Goal: Information Seeking & Learning: Learn about a topic

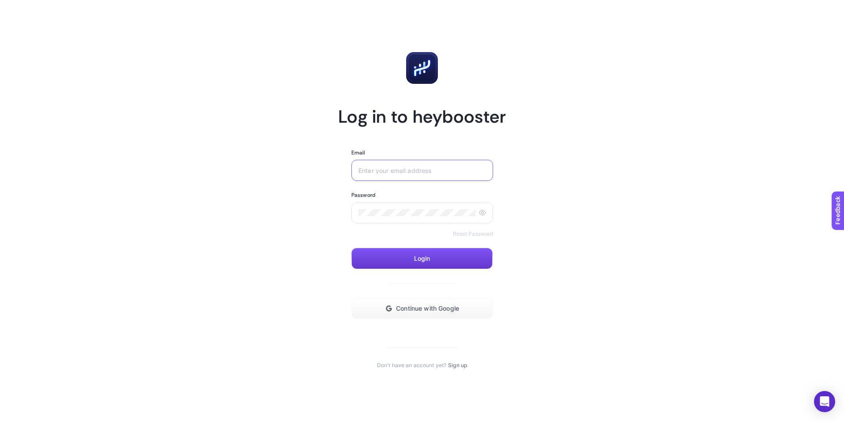
type input "[EMAIL_ADDRESS][DOMAIN_NAME]"
click at [428, 256] on span "Login" at bounding box center [422, 258] width 16 height 7
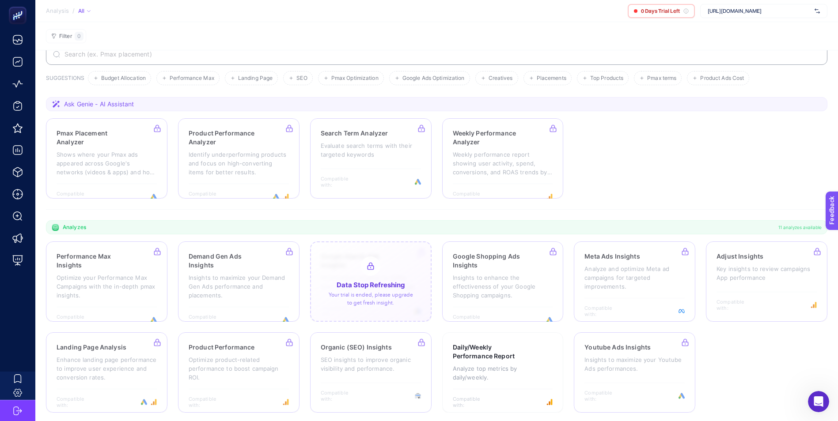
scroll to position [30, 0]
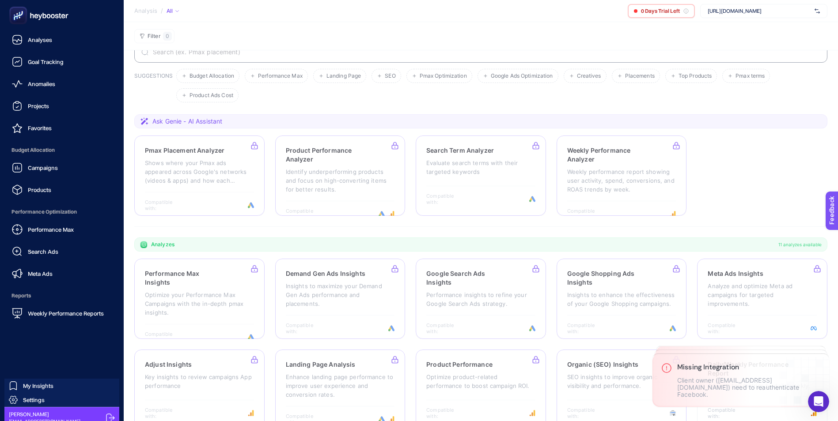
click at [52, 14] on icon at bounding box center [39, 16] width 64 height 18
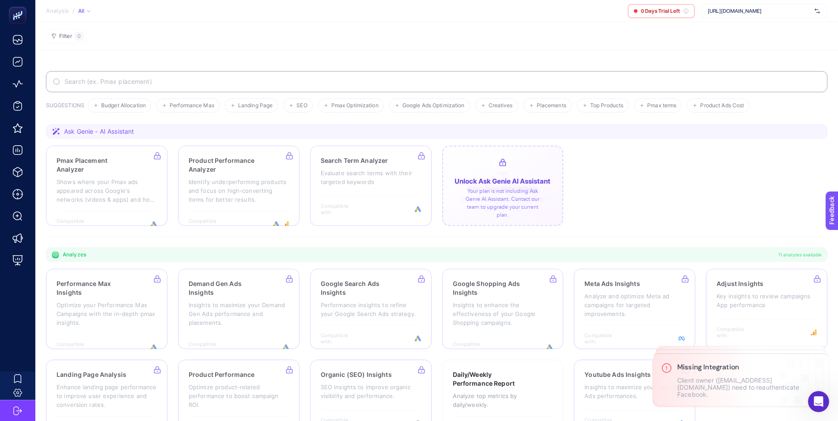
scroll to position [0, 0]
click at [783, 13] on span "[URL][DOMAIN_NAME]" at bounding box center [758, 11] width 103 height 7
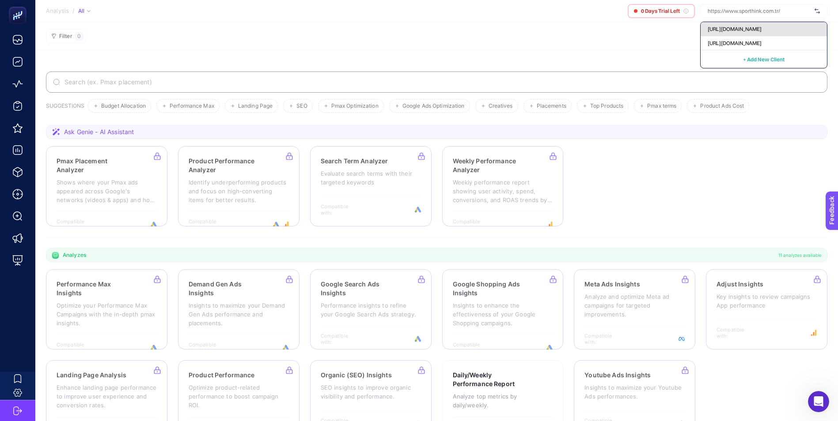
click at [751, 32] on span "[URL][DOMAIN_NAME]" at bounding box center [734, 29] width 54 height 7
click at [774, 10] on span "[URL][DOMAIN_NAME]" at bounding box center [758, 11] width 103 height 7
click at [760, 40] on span "[URL][DOMAIN_NAME]" at bounding box center [734, 43] width 54 height 7
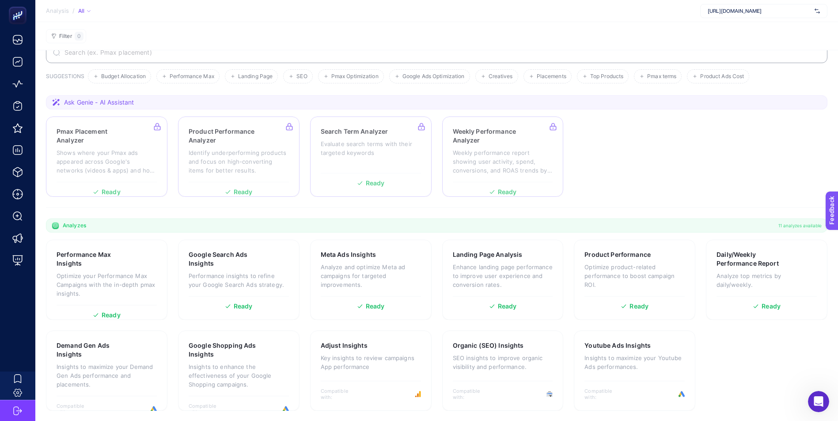
scroll to position [30, 0]
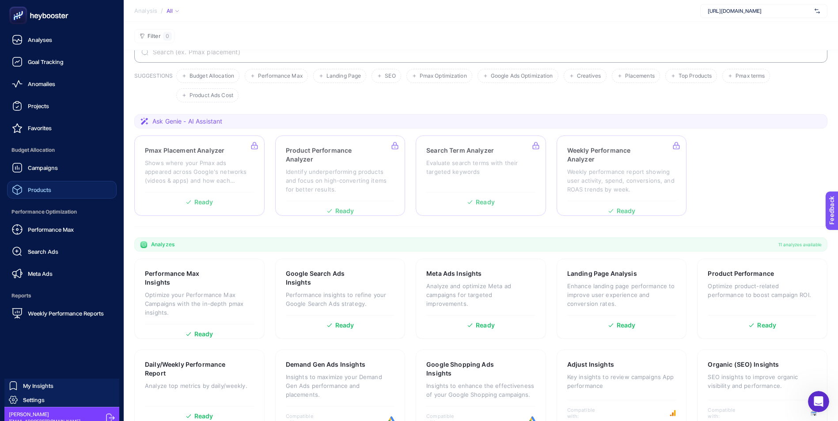
click at [38, 189] on span "Products" at bounding box center [39, 189] width 23 height 7
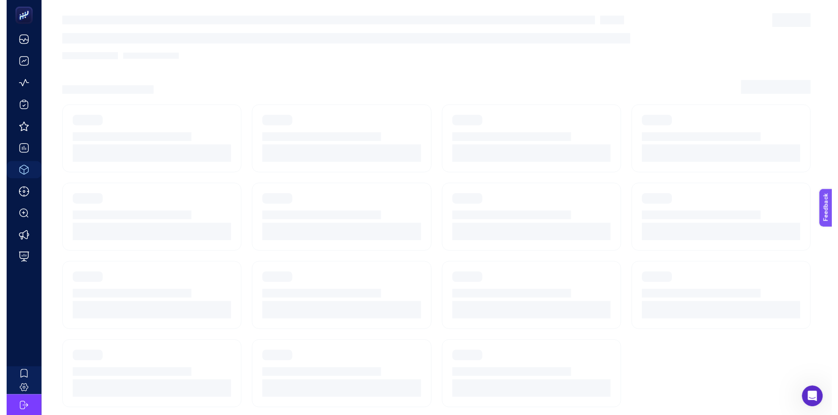
scroll to position [7, 0]
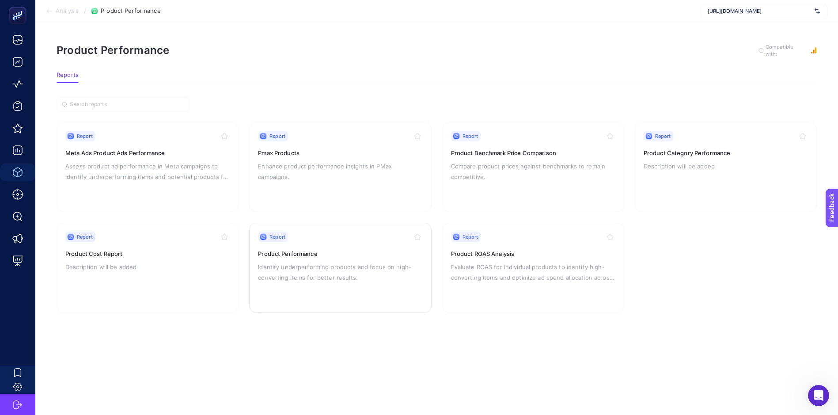
click at [272, 249] on h3 "Product Performance" at bounding box center [340, 253] width 164 height 9
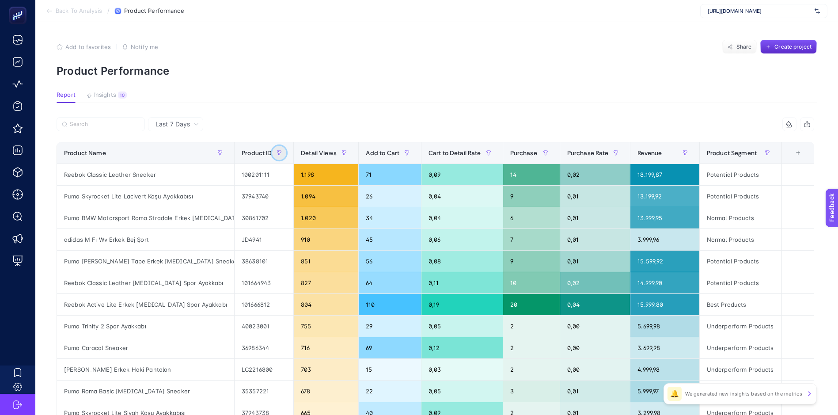
click at [286, 149] on button "button" at bounding box center [279, 153] width 14 height 14
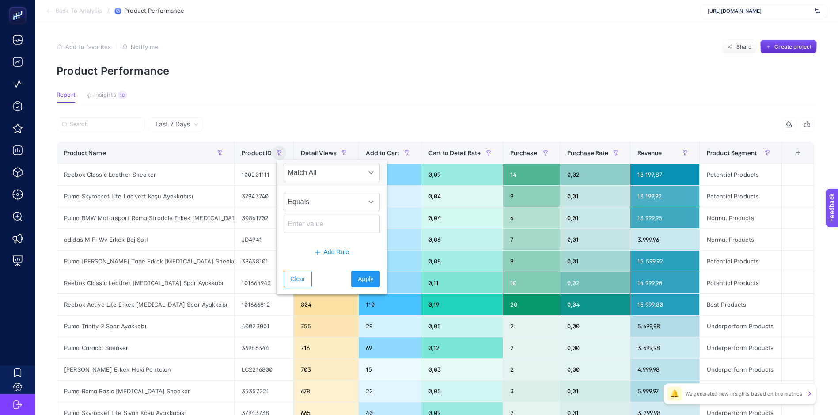
click at [307, 110] on article "Add to favorites false Notify me Share Create project Product Performance Repor…" at bounding box center [436, 367] width 802 height 690
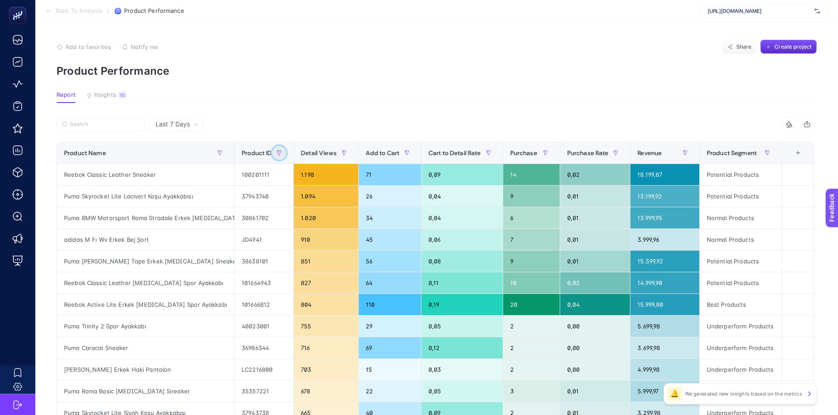
click at [282, 151] on icon "button" at bounding box center [278, 152] width 5 height 5
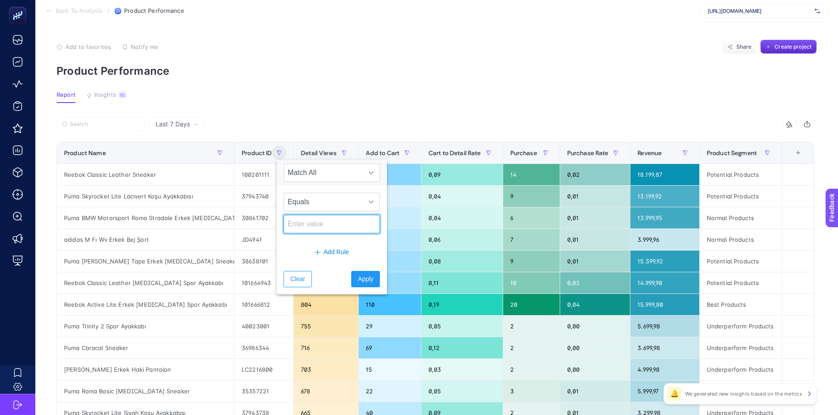
click at [312, 215] on input at bounding box center [331, 224] width 96 height 19
click at [321, 225] on input at bounding box center [331, 224] width 96 height 19
paste input "100.000.198"
type input "100.000.198"
click at [358, 277] on span "Apply" at bounding box center [365, 278] width 15 height 9
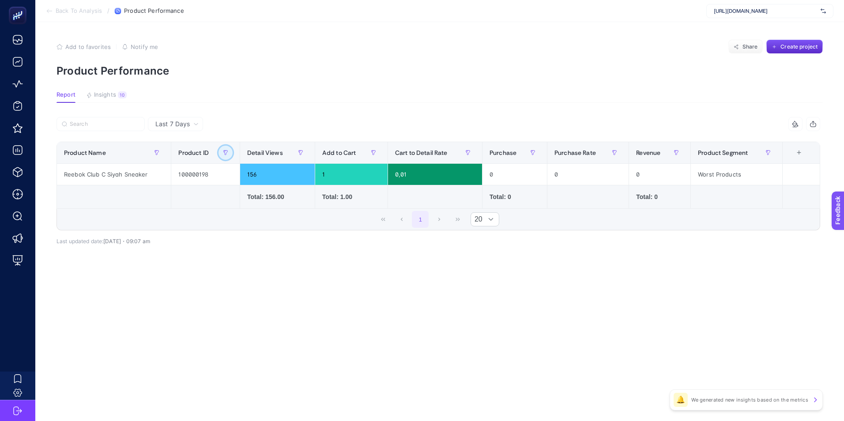
click at [224, 155] on icon "button" at bounding box center [225, 152] width 5 height 5
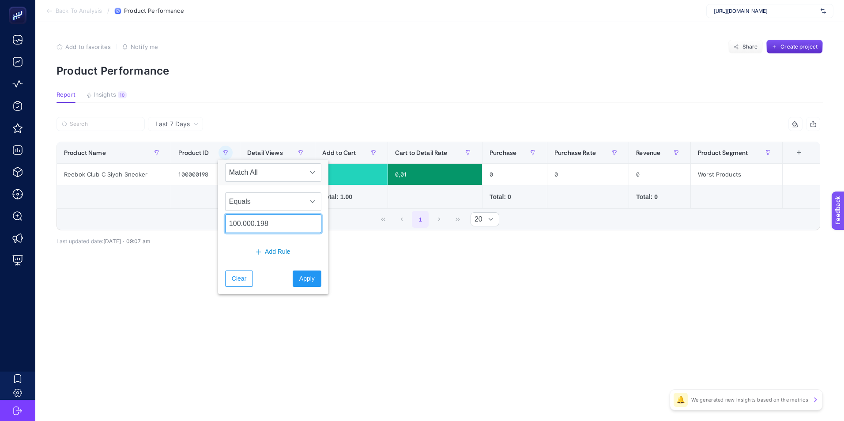
click at [273, 221] on input "100.000.198" at bounding box center [273, 224] width 96 height 19
click at [300, 278] on span "Apply" at bounding box center [306, 278] width 15 height 9
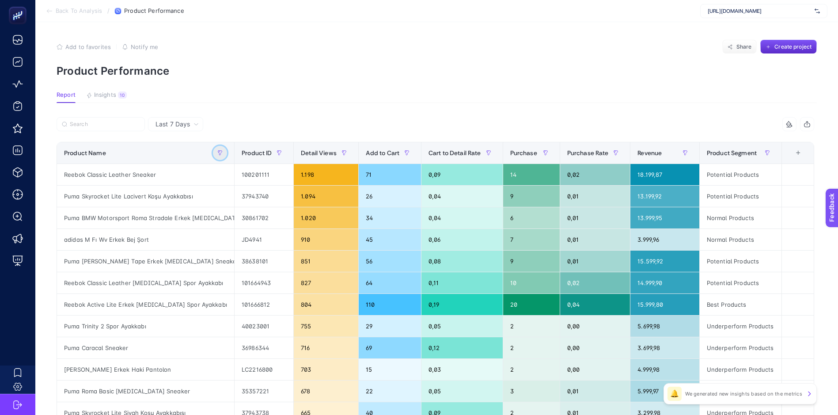
click at [227, 149] on button "button" at bounding box center [220, 153] width 14 height 14
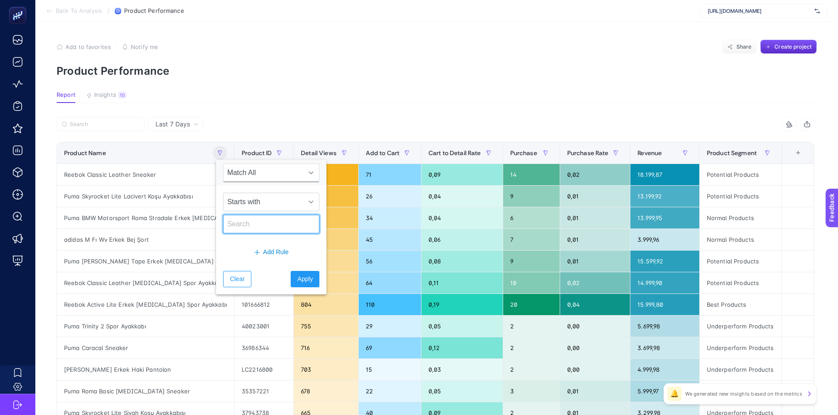
click at [258, 221] on input "text" at bounding box center [271, 224] width 96 height 19
paste input "Reebok Club C Siyah Sneaker"
type input "Reebok Club C Siyah Sneaker"
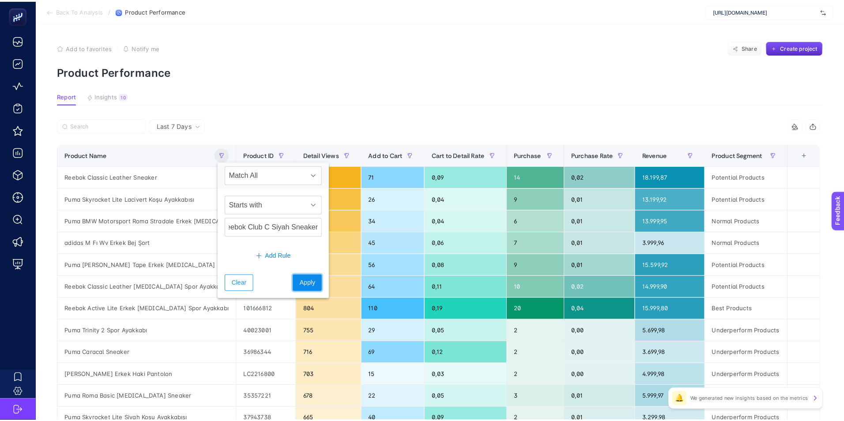
scroll to position [0, 0]
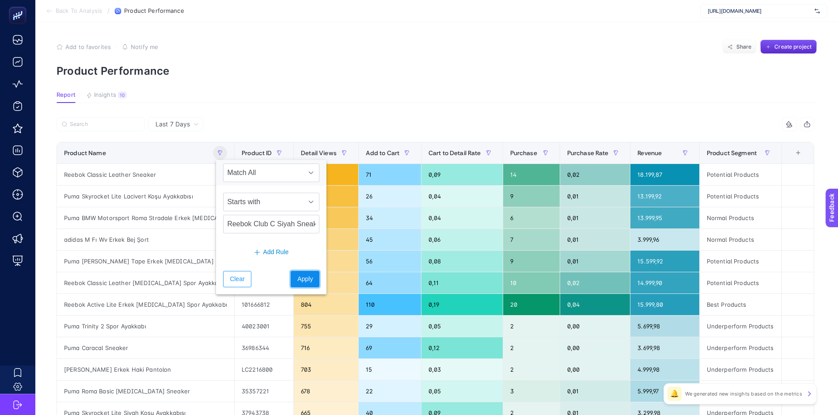
click at [297, 283] on span "Apply" at bounding box center [304, 278] width 15 height 9
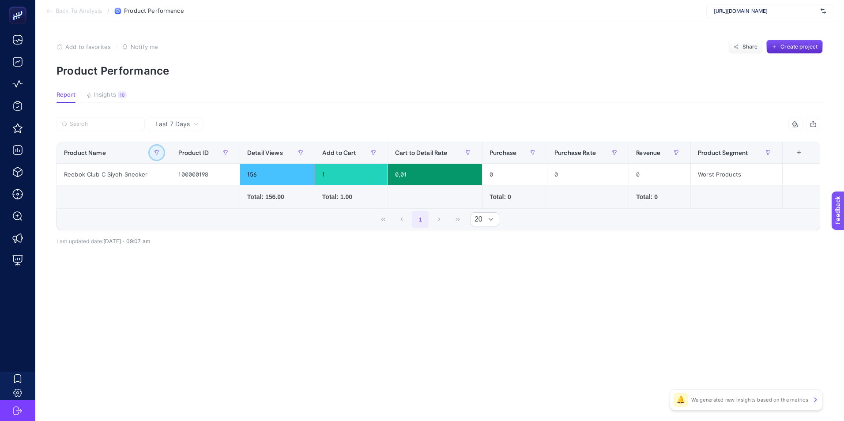
click at [157, 153] on icon "button" at bounding box center [157, 153] width 4 height 4
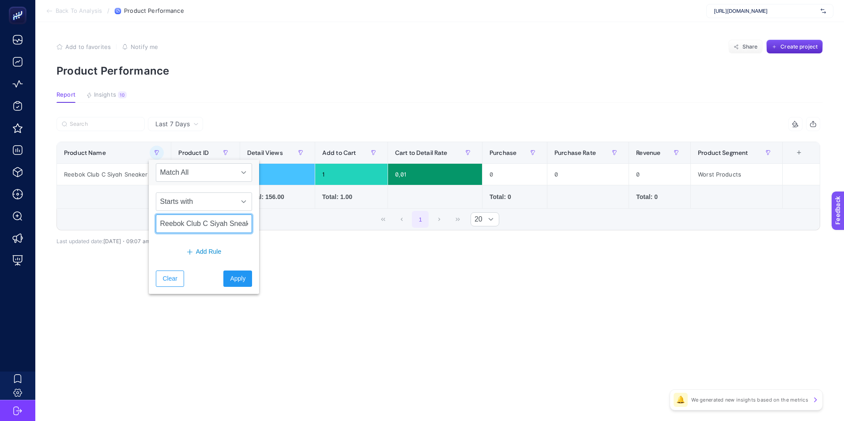
scroll to position [0, 11]
drag, startPoint x: 208, startPoint y: 223, endPoint x: 354, endPoint y: 220, distance: 146.6
click at [354, 220] on body "Back To Analysis / Product Performance [URL][DOMAIN_NAME] Add to favorites fals…" at bounding box center [422, 210] width 844 height 421
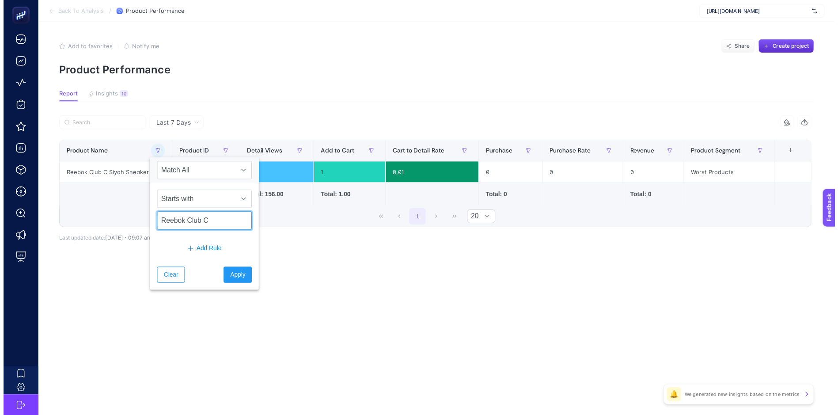
scroll to position [0, 0]
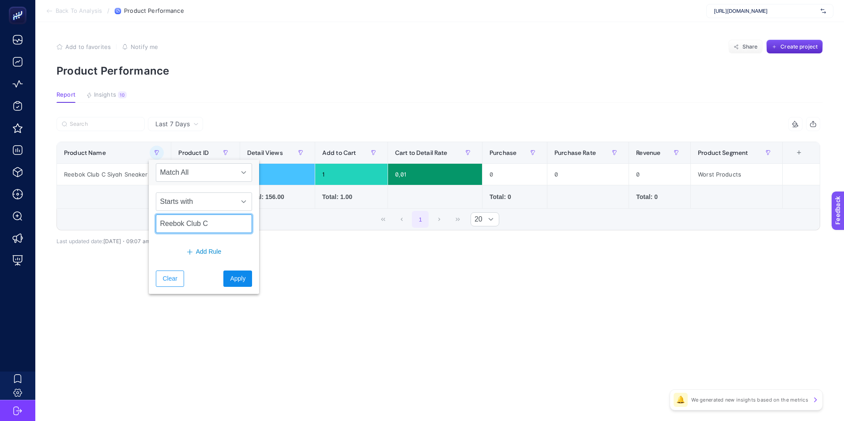
type input "Reebok Club C"
click at [230, 281] on span "Apply" at bounding box center [237, 278] width 15 height 9
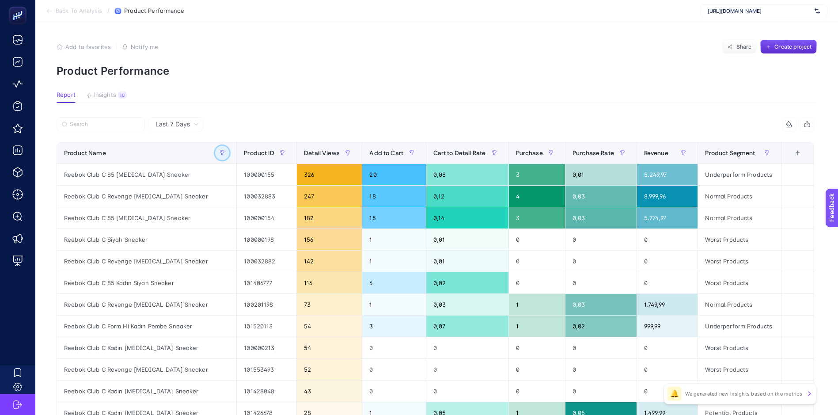
click at [219, 155] on button "button" at bounding box center [222, 153] width 14 height 14
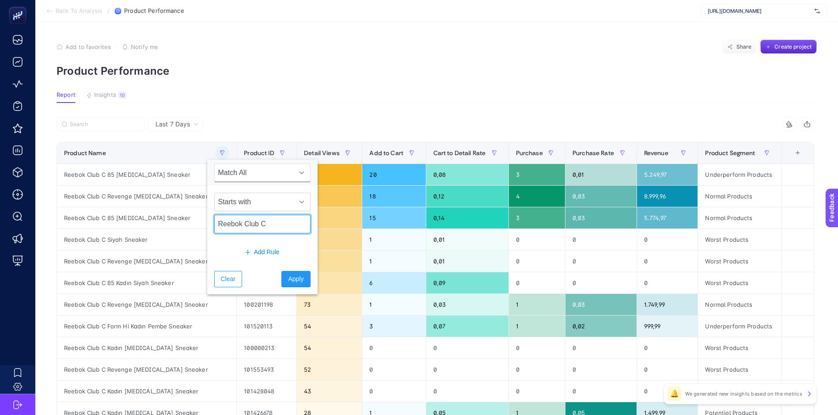
click at [254, 219] on input "Reebok Club C" at bounding box center [262, 224] width 96 height 19
click at [253, 216] on input "Reebok Club C" at bounding box center [262, 224] width 96 height 19
click at [255, 225] on input "Reebok Club C" at bounding box center [262, 224] width 96 height 19
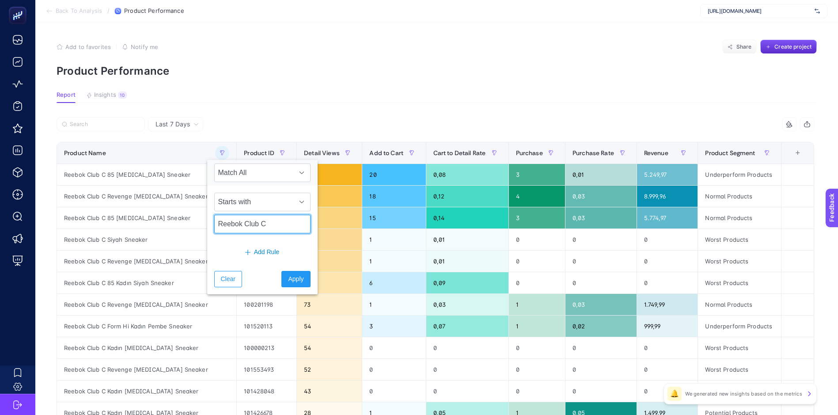
click at [255, 225] on input "Reebok Club C" at bounding box center [262, 224] width 96 height 19
paste input "Kadın [MEDICAL_DATA] Sneaker"
type input "Reebok Club C Kadın [MEDICAL_DATA] Sneaker"
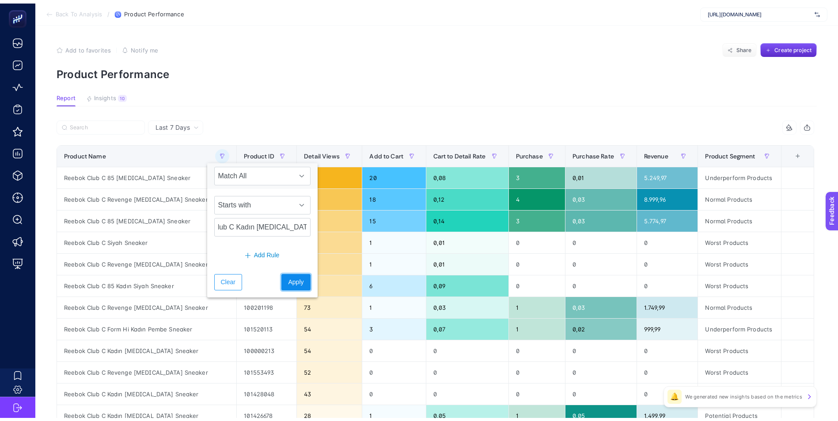
scroll to position [0, 0]
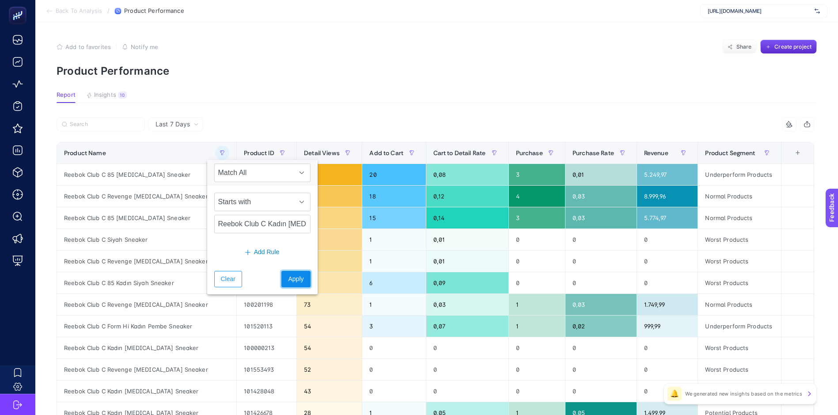
click at [294, 279] on span "Apply" at bounding box center [295, 278] width 15 height 9
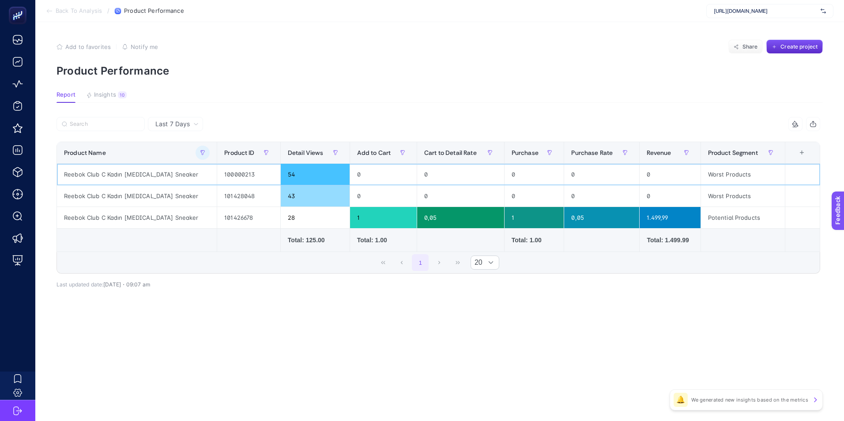
click at [219, 177] on div "100000213" at bounding box center [248, 174] width 63 height 21
drag, startPoint x: 219, startPoint y: 177, endPoint x: 408, endPoint y: 78, distance: 212.9
click at [408, 78] on article "Add to favorites false Notify me Share Create project Product Performance Repor…" at bounding box center [439, 221] width 809 height 399
click at [652, 218] on div "1.499,99" at bounding box center [670, 217] width 60 height 21
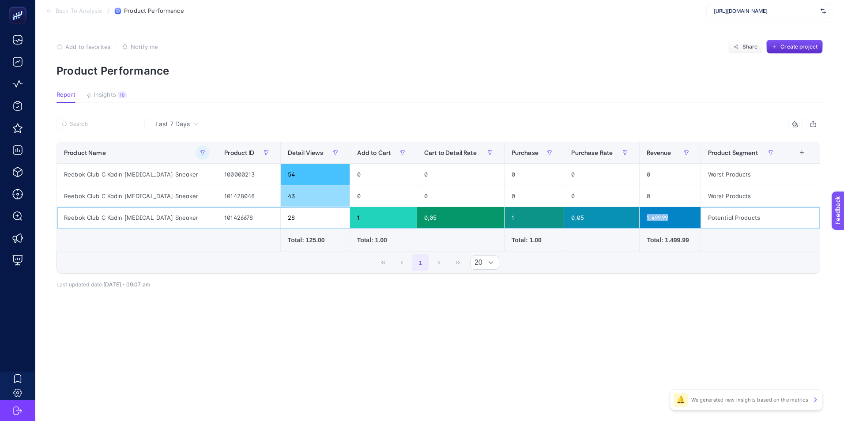
click at [652, 218] on div "1.499,99" at bounding box center [670, 217] width 60 height 21
drag, startPoint x: 652, startPoint y: 218, endPoint x: 628, endPoint y: 300, distance: 85.5
click at [628, 300] on div "Last 7 Days 6 items selected Product Name Product ID Detail Views Add to Cart C…" at bounding box center [438, 222] width 778 height 210
click at [217, 193] on div "101428048" at bounding box center [248, 195] width 63 height 21
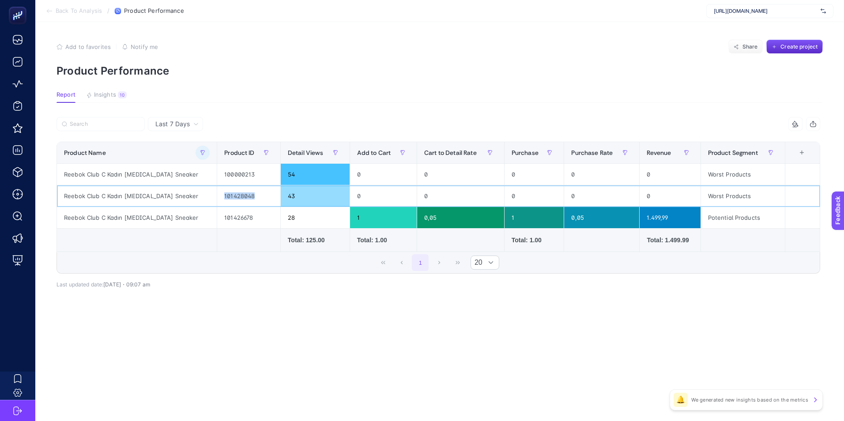
click at [217, 193] on div "101428048" at bounding box center [248, 195] width 63 height 21
copy div "101428048"
click at [217, 174] on div "100000213" at bounding box center [248, 174] width 63 height 21
copy div "100000213"
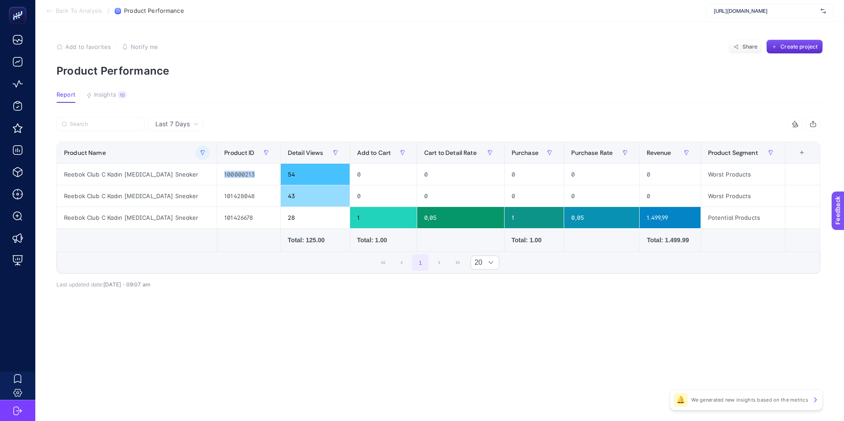
click at [107, 93] on span "Insights" at bounding box center [105, 94] width 22 height 7
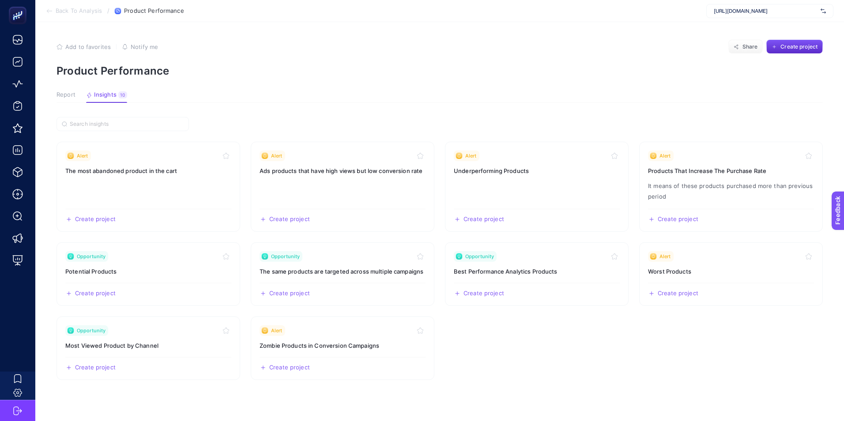
click at [84, 96] on div "Report Insights 10" at bounding box center [92, 96] width 71 height 11
click at [65, 96] on span "Report" at bounding box center [66, 94] width 19 height 7
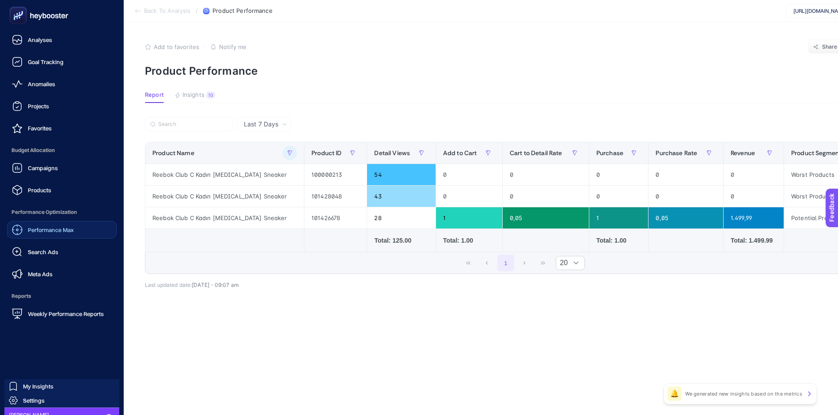
click at [53, 229] on span "Performance Max" at bounding box center [51, 229] width 46 height 7
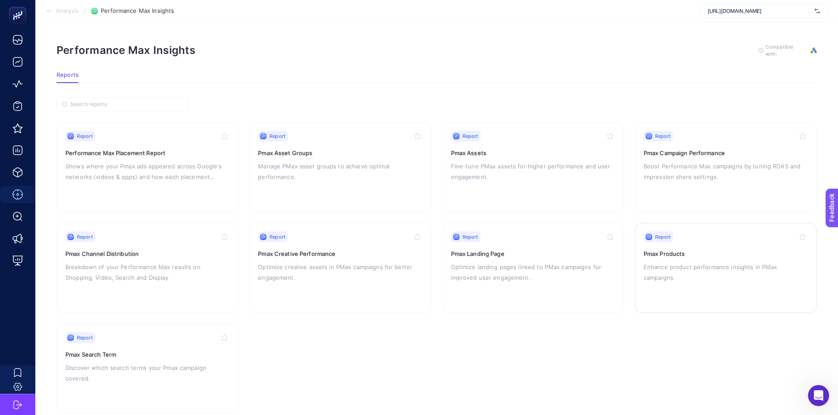
click at [678, 245] on div "Report Pmax Products Enhance product performance insights in PMax campaigns." at bounding box center [725, 267] width 164 height 72
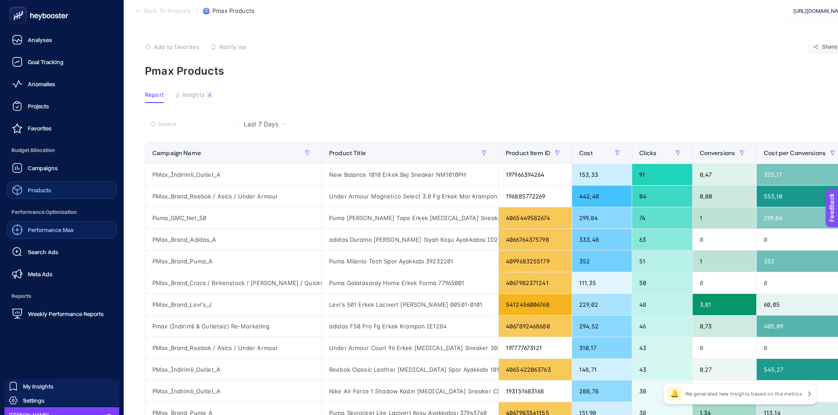
click at [54, 186] on link "Products" at bounding box center [61, 190] width 109 height 18
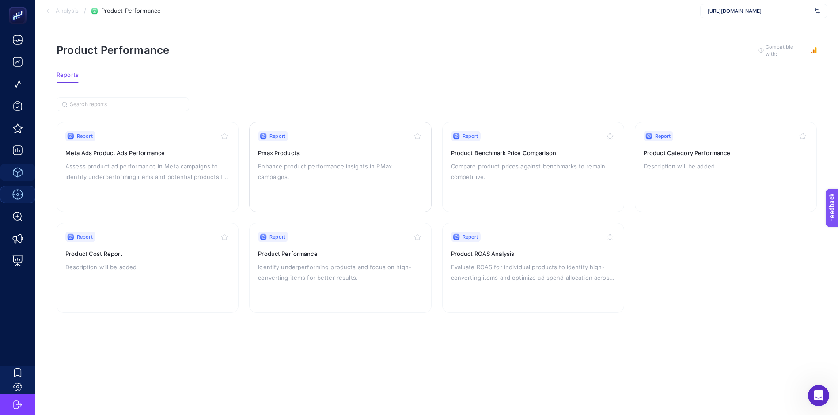
click at [335, 168] on p "Enhance product performance insights in PMax campaigns." at bounding box center [340, 171] width 164 height 21
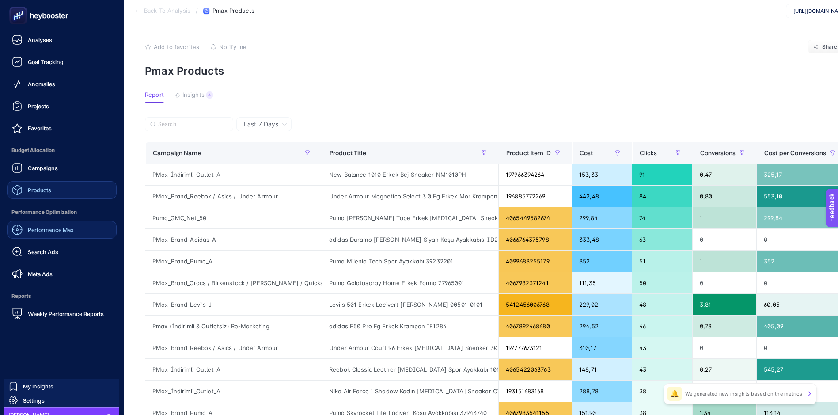
click at [45, 187] on span "Products" at bounding box center [39, 189] width 23 height 7
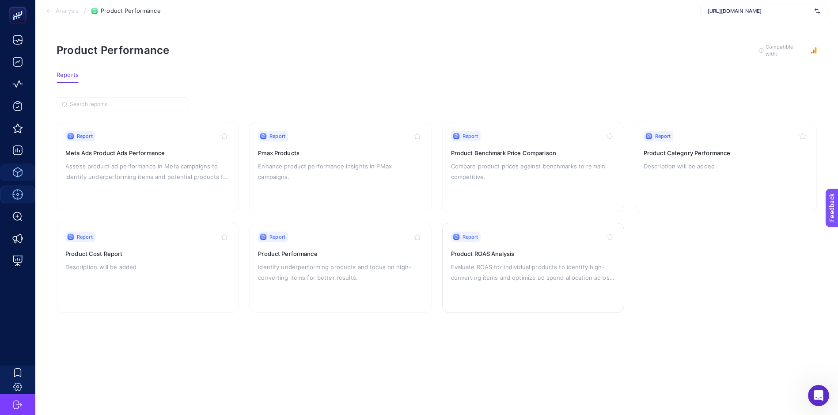
click at [471, 262] on p "Evaluate ROAS for individual products to identify high-converting items and opt…" at bounding box center [533, 271] width 164 height 21
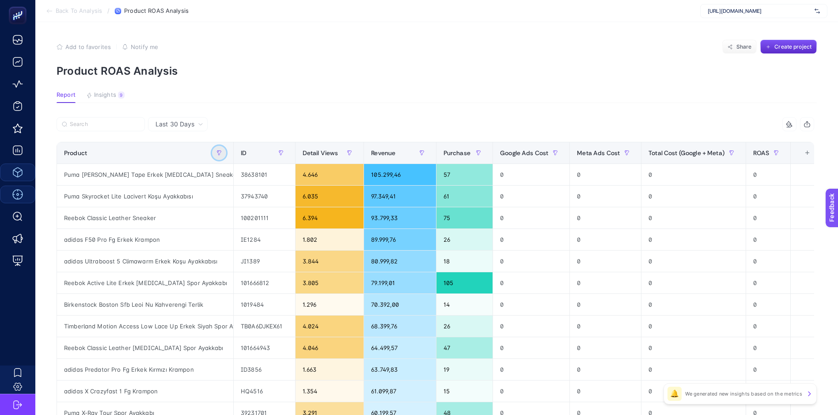
click at [221, 152] on icon "button" at bounding box center [218, 152] width 5 height 5
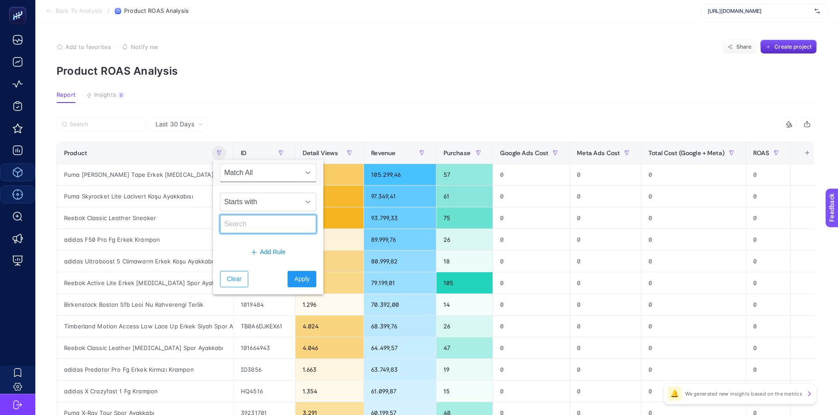
click at [236, 221] on input "text" at bounding box center [268, 224] width 96 height 19
paste input "100000213"
type input "100000213"
click at [258, 232] on input "text" at bounding box center [268, 224] width 96 height 19
paste input "Reebok Club C Kadın [MEDICAL_DATA] Sneaker"
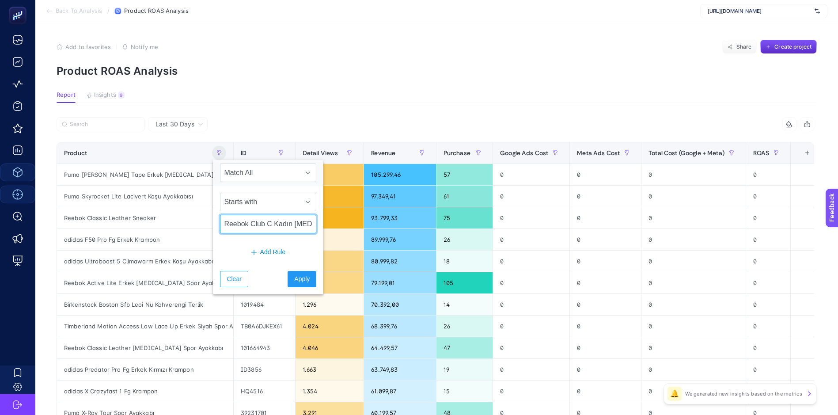
scroll to position [0, 32]
type input "Reebok Club C Kadın [MEDICAL_DATA] Sneaker"
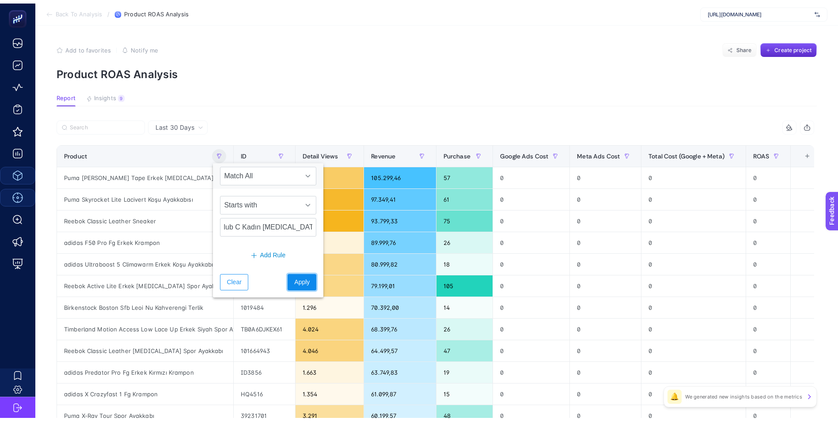
scroll to position [0, 0]
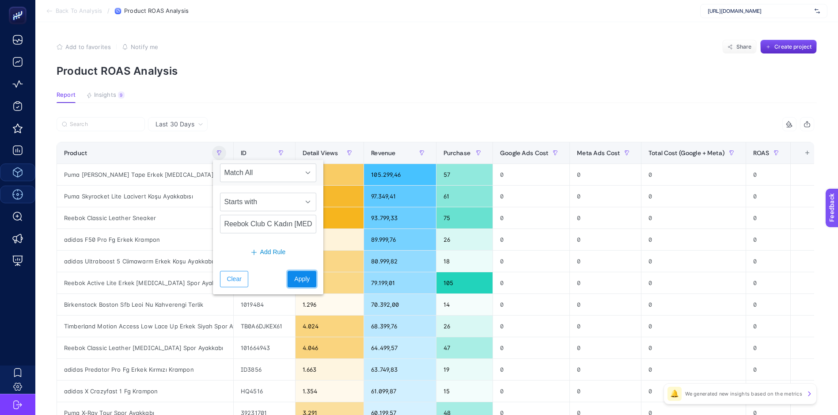
click at [297, 273] on button "Apply" at bounding box center [301, 279] width 29 height 16
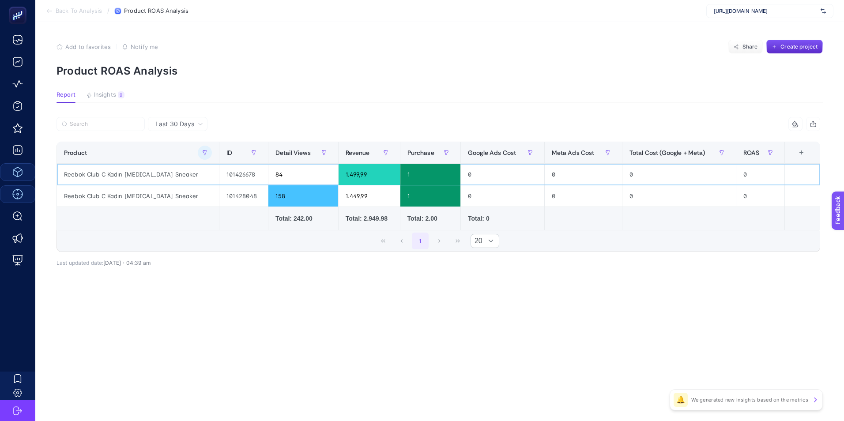
click at [219, 177] on div "101426678" at bounding box center [243, 174] width 49 height 21
click at [180, 125] on span "Last 30 Days" at bounding box center [174, 124] width 39 height 9
click at [258, 112] on article "Add to favorites false Notify me Share Create project Product ROAS Analysis Rep…" at bounding box center [439, 221] width 809 height 399
click at [219, 197] on div "101428048" at bounding box center [243, 195] width 49 height 21
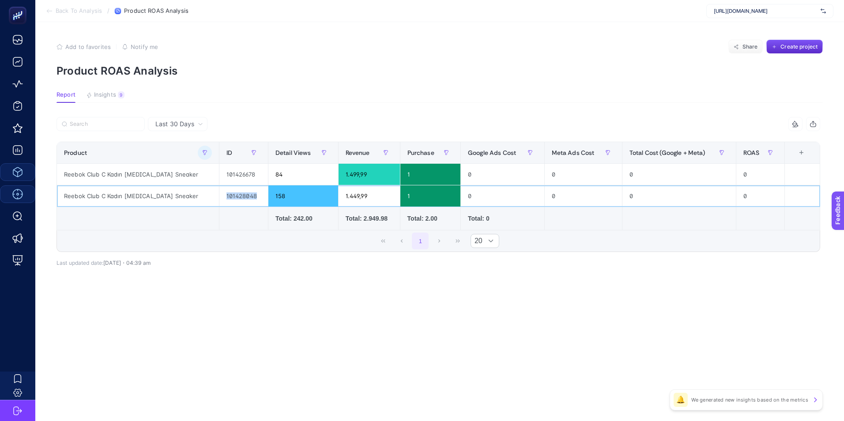
copy div "101428048"
click at [156, 172] on div "Reebok Club C Kadın [MEDICAL_DATA] Sneaker" at bounding box center [138, 174] width 162 height 21
click at [221, 175] on div "101426678" at bounding box center [243, 174] width 49 height 21
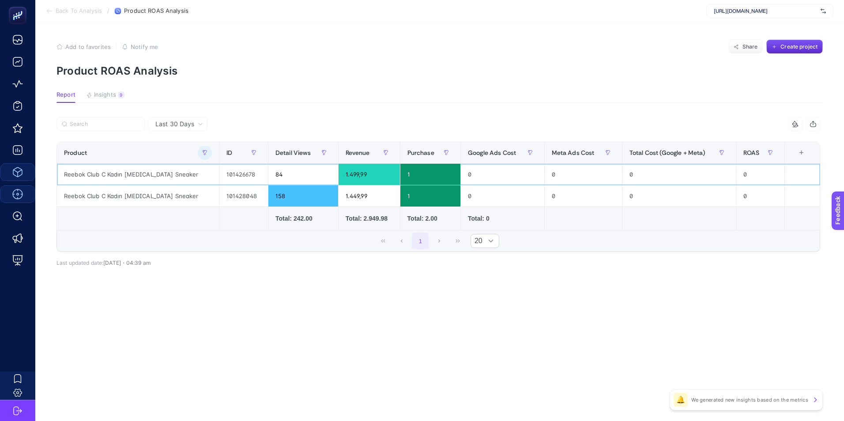
click at [221, 175] on div "101426678" at bounding box center [243, 174] width 49 height 21
click at [478, 179] on div "0" at bounding box center [502, 174] width 83 height 21
click at [101, 94] on span "Insights" at bounding box center [105, 94] width 22 height 7
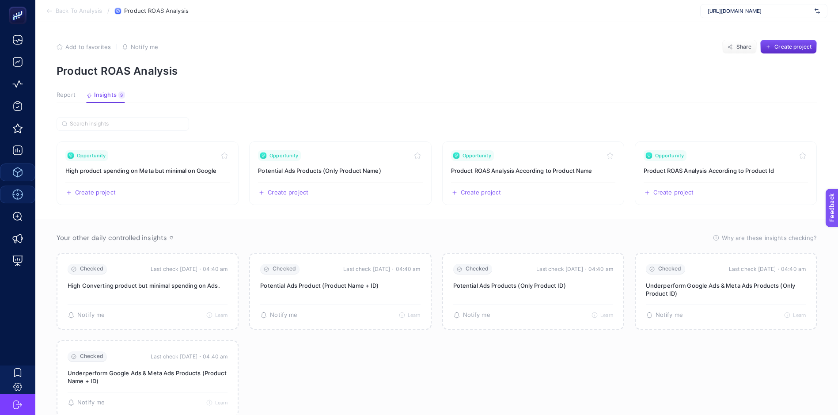
click at [68, 92] on span "Report" at bounding box center [66, 94] width 19 height 7
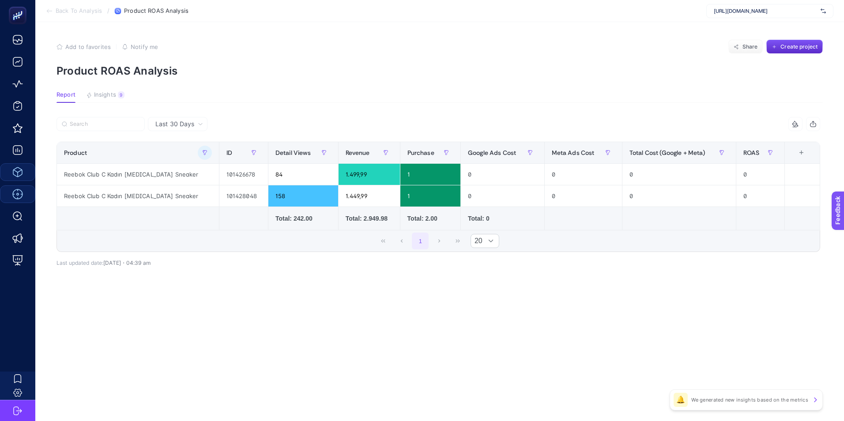
click at [87, 8] on span "Back To Analysis" at bounding box center [79, 11] width 46 height 7
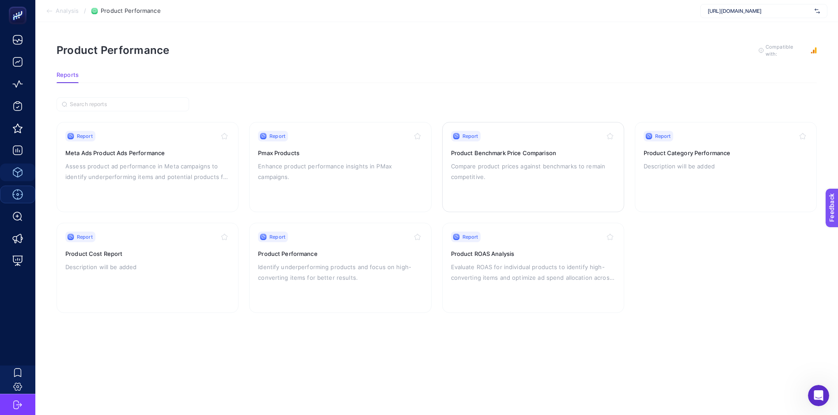
click at [503, 158] on div "Report Product Benchmark Price Comparison Compare product prices against benchm…" at bounding box center [533, 167] width 164 height 72
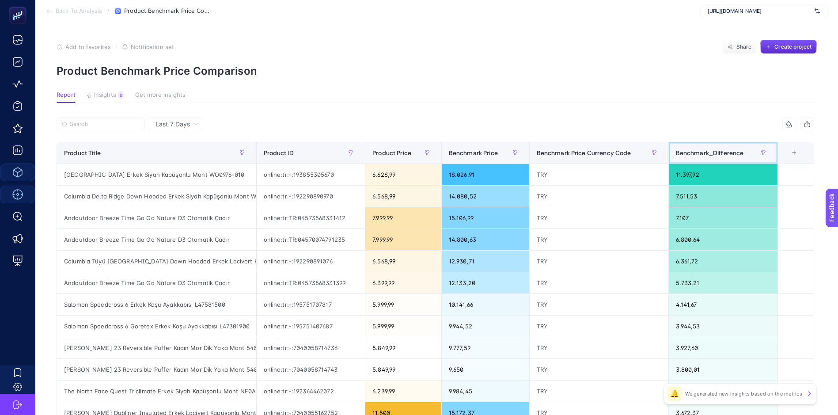
click at [726, 149] on span "Benchmark_Difference" at bounding box center [709, 152] width 68 height 7
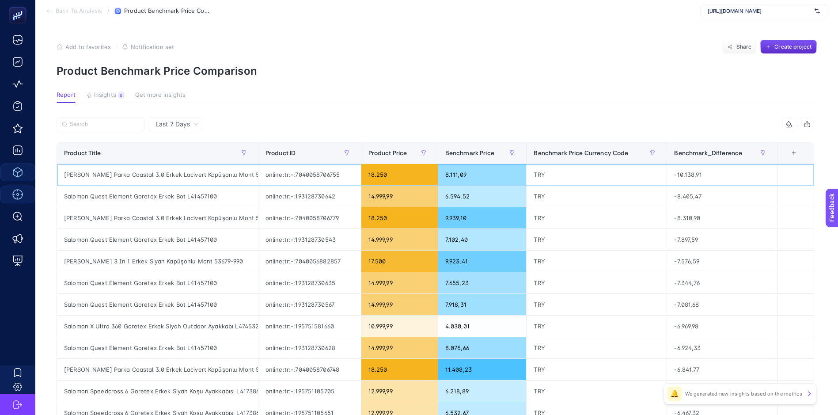
click at [306, 174] on div "online:tr:-:7040058706755" at bounding box center [309, 174] width 102 height 21
drag, startPoint x: 306, startPoint y: 174, endPoint x: 349, endPoint y: 154, distance: 47.4
click at [349, 154] on icon "button" at bounding box center [346, 152] width 5 height 5
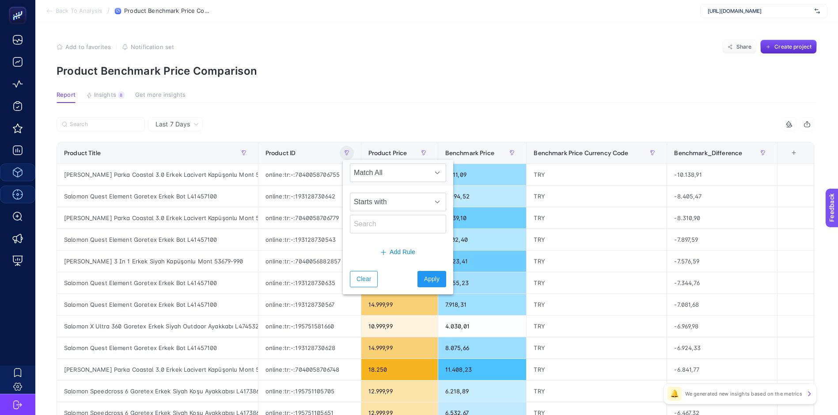
click at [302, 125] on div at bounding box center [246, 126] width 379 height 19
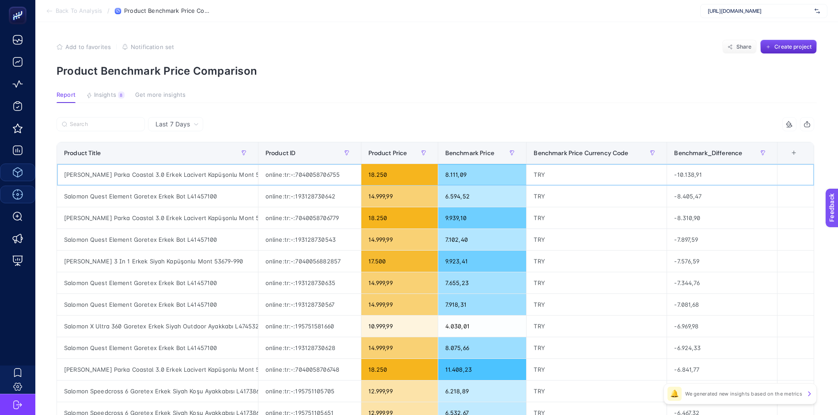
click at [322, 173] on div "online:tr:-:7040058706755" at bounding box center [309, 174] width 102 height 21
drag, startPoint x: 322, startPoint y: 173, endPoint x: 306, endPoint y: 113, distance: 62.1
click at [306, 113] on article "Add to favorites false Notification set Share Create project Product Benchmark …" at bounding box center [436, 362] width 802 height 681
click at [208, 196] on div "Salomon Quest Element Goretex Erkek Bot L41457100" at bounding box center [157, 195] width 201 height 21
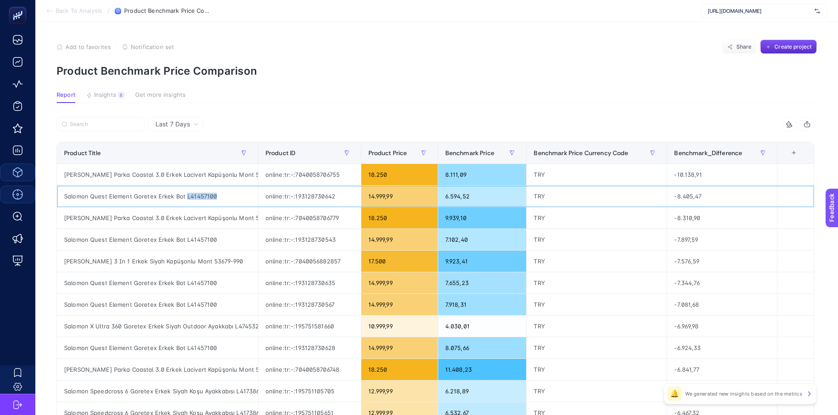
click at [208, 196] on div "Salomon Quest Element Goretex Erkek Bot L41457100" at bounding box center [157, 195] width 201 height 21
copy div "L41457100"
click at [249, 153] on button "button" at bounding box center [244, 153] width 14 height 14
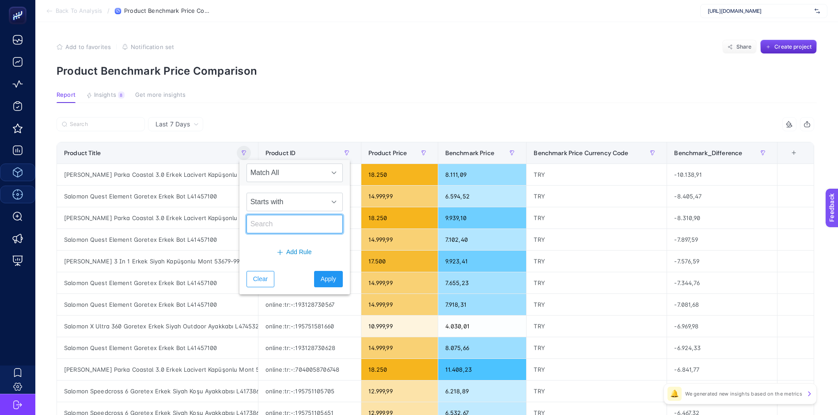
click at [279, 222] on input "text" at bounding box center [294, 224] width 96 height 19
click at [287, 195] on span "Starts with" at bounding box center [286, 202] width 79 height 18
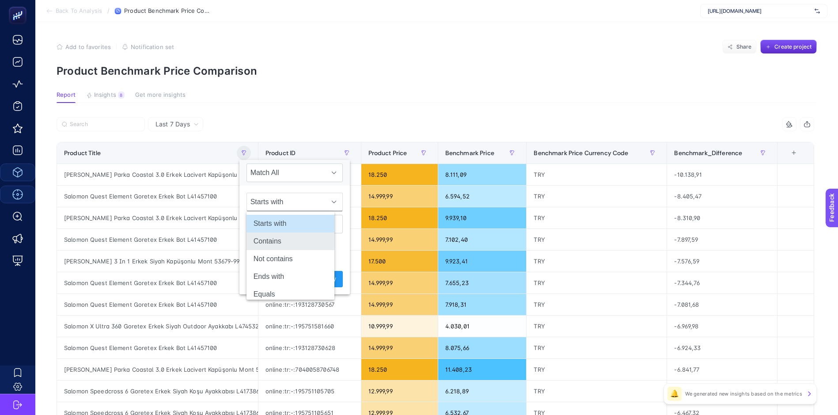
click at [279, 243] on li "Contains" at bounding box center [290, 241] width 88 height 18
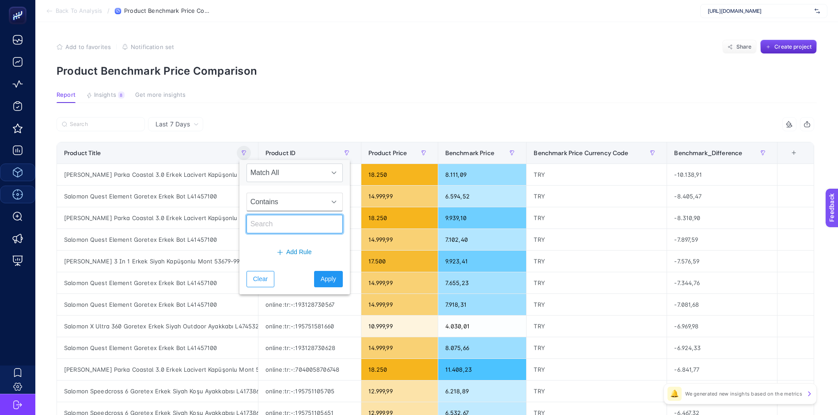
click at [276, 231] on input "text" at bounding box center [294, 224] width 96 height 19
type input "puma"
click at [321, 275] on span "Apply" at bounding box center [328, 278] width 15 height 9
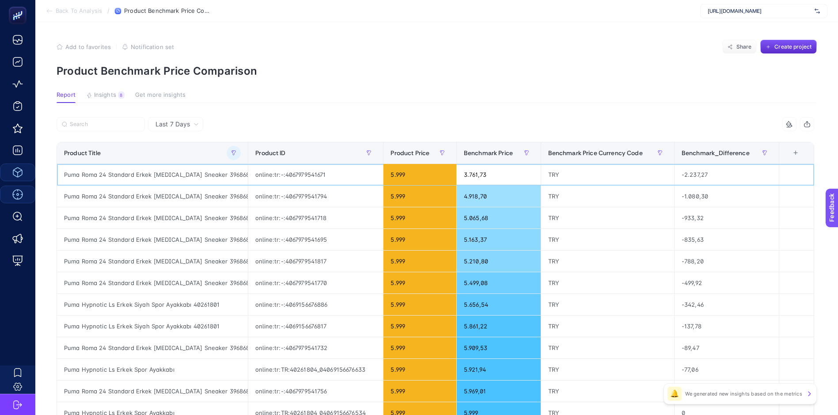
click at [205, 172] on div "Puma Roma 24 Standard Erkek [MEDICAL_DATA] Sneaker 39686803" at bounding box center [152, 174] width 191 height 21
copy div "39686803"
